Goal: Navigation & Orientation: Find specific page/section

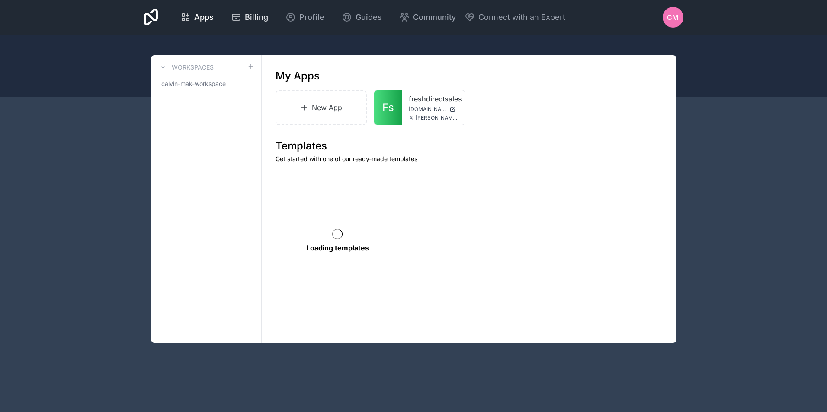
click at [264, 17] on span "Billing" at bounding box center [256, 17] width 23 height 12
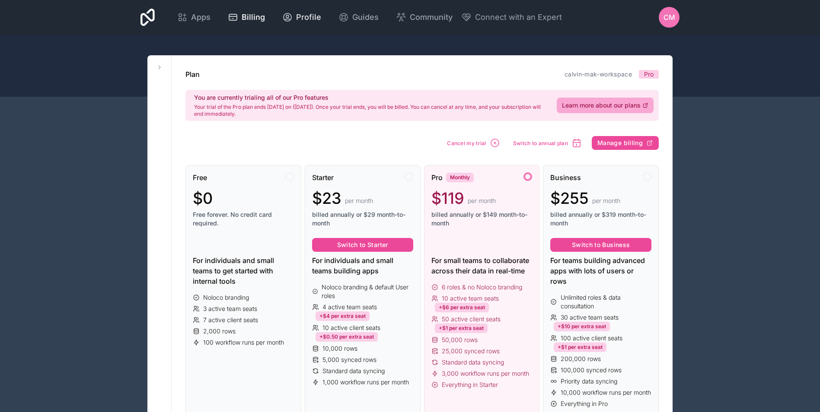
click at [291, 16] on icon at bounding box center [288, 17] width 8 height 8
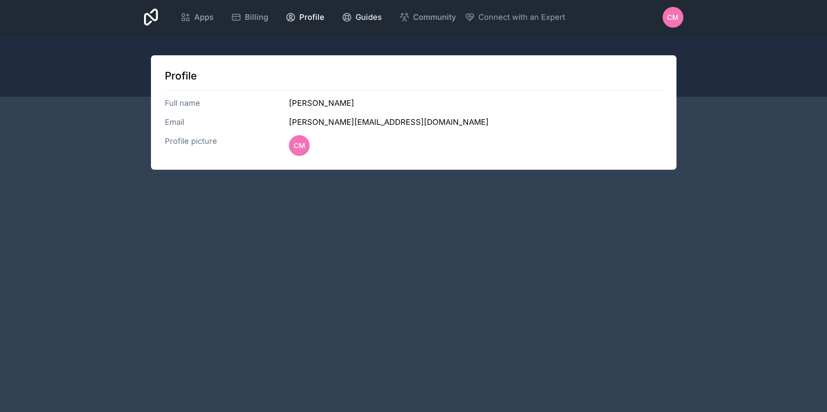
click at [347, 16] on icon at bounding box center [347, 17] width 10 height 10
click at [164, 22] on div "Apps Billing Profile Guides Community Connect with an Expert CM Billing Profile…" at bounding box center [413, 17] width 553 height 35
click at [158, 17] on div "Apps Billing Profile Guides Community Connect with an Expert CM Billing Profile…" at bounding box center [413, 17] width 553 height 35
click at [154, 14] on icon at bounding box center [151, 17] width 14 height 21
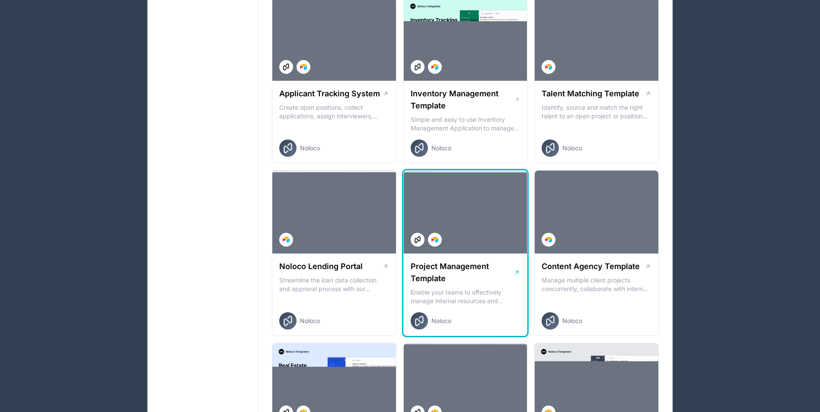
scroll to position [346, 0]
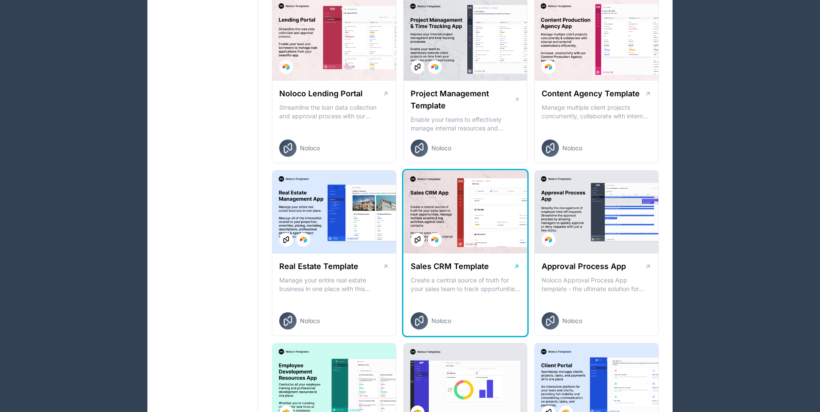
click at [479, 227] on div at bounding box center [466, 212] width 124 height 83
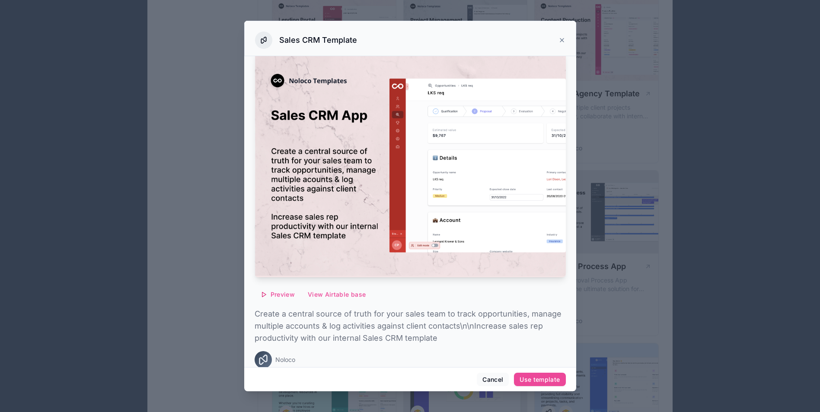
scroll to position [19, 0]
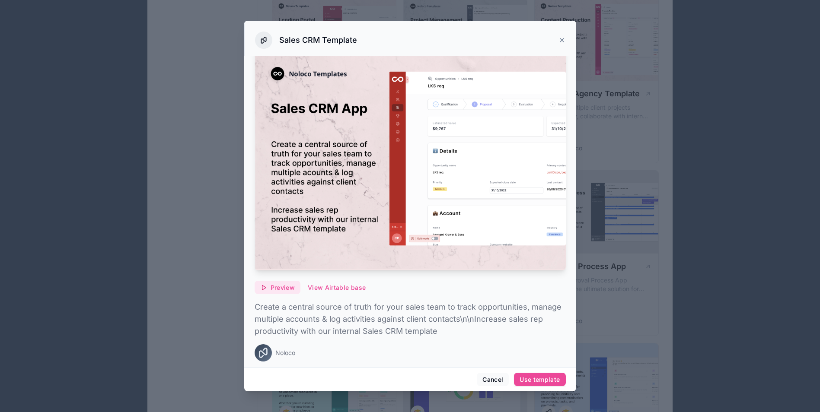
click at [290, 284] on span "Preview" at bounding box center [283, 288] width 24 height 8
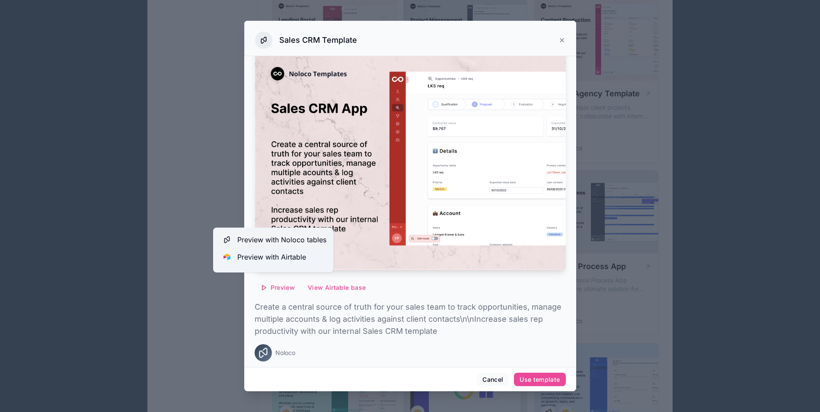
click at [288, 242] on span "Preview with Noloco tables" at bounding box center [281, 240] width 89 height 10
